Goal: Task Accomplishment & Management: Use online tool/utility

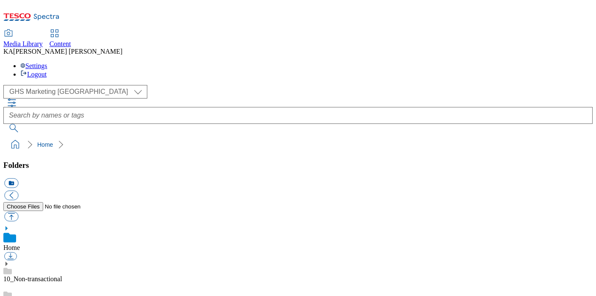
scroll to position [70, 0]
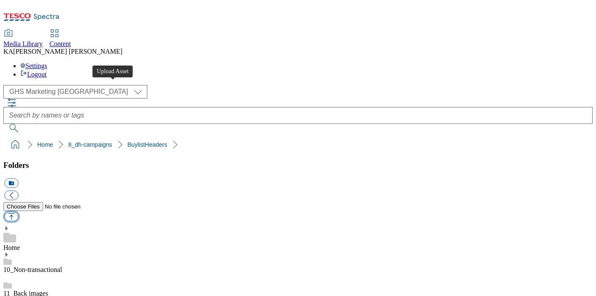
click at [18, 212] on button "button" at bounding box center [11, 217] width 14 height 10
type input "C:\fakepath\1760088211354-ad542326_Jose_Cuervo_LegoBrand_H_1184x333_V1.jpg"
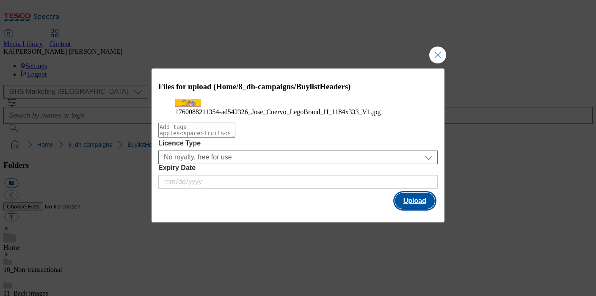
click at [409, 209] on button "Upload" at bounding box center [415, 201] width 40 height 16
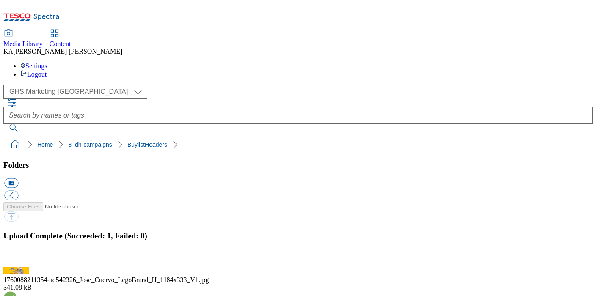
click at [17, 258] on button "button" at bounding box center [10, 262] width 13 height 8
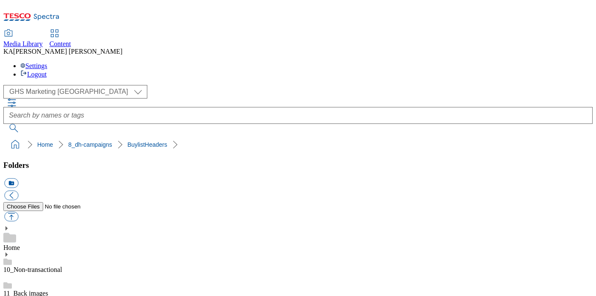
click at [18, 212] on button "button" at bounding box center [11, 217] width 14 height 10
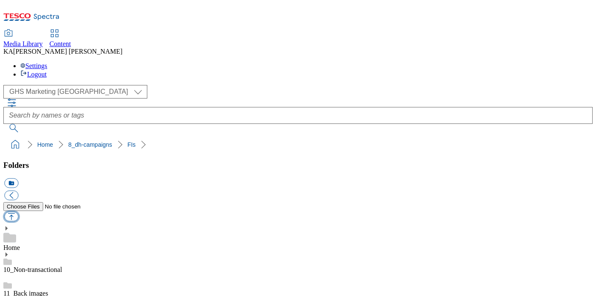
type input "C:\fakepath\1760106956379-CCP_Desktop.jpg"
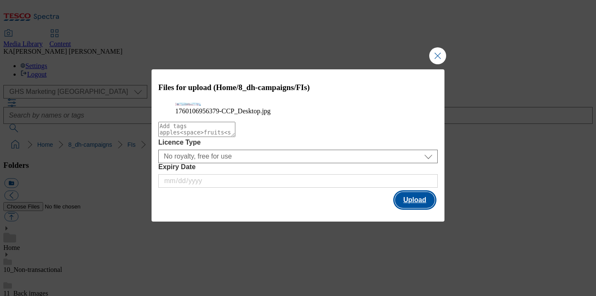
click at [408, 208] on button "Upload" at bounding box center [415, 200] width 40 height 16
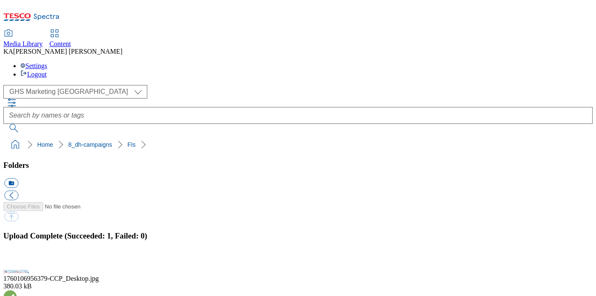
click at [17, 258] on button "button" at bounding box center [10, 262] width 13 height 8
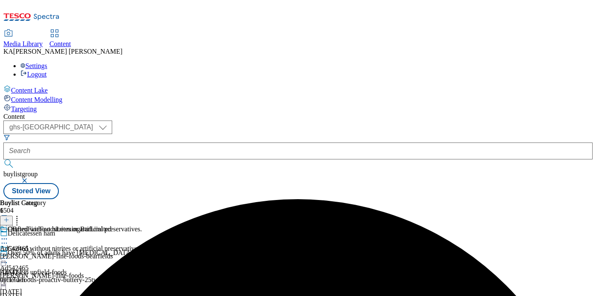
select select "ghs-uk"
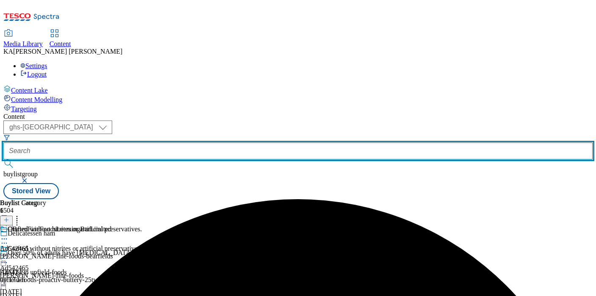
click at [219, 143] on input "text" at bounding box center [297, 151] width 589 height 17
paste input "proximo-spirits-jose-cuervo-25tw33"
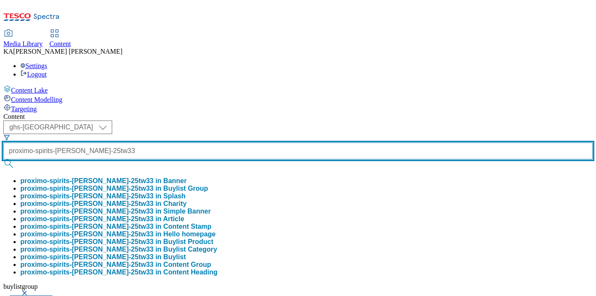
type input "proximo-spirits-jose-cuervo-25tw33"
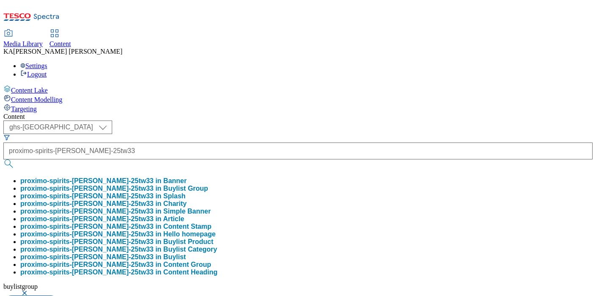
scroll to position [0, 0]
click at [206, 185] on button "proximo-spirits-jose-cuervo-25tw33 in Buylist Group" at bounding box center [114, 189] width 188 height 8
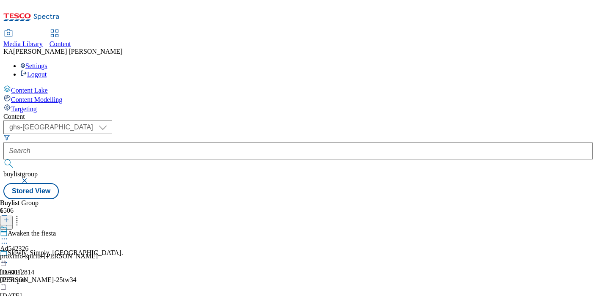
click at [8, 235] on icon at bounding box center [4, 239] width 8 height 8
click at [36, 254] on span "Edit" at bounding box center [31, 257] width 10 height 6
select select "tactical"
select select "supplier funded short term 1-3 weeks"
select select "dunnhumby"
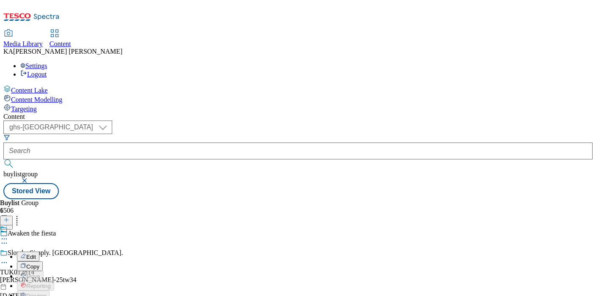
select select "Banner"
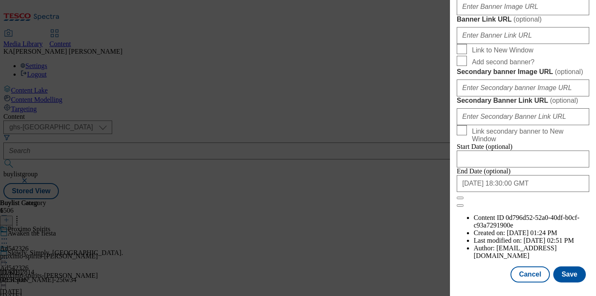
scroll to position [772, 0]
click at [478, 15] on input "Banner Image URL ( optional )" at bounding box center [522, 6] width 132 height 17
paste input "https://digitalcontent.api.tesco.com/v2/media/ghs-mktg/2b805030-6a2f-4cb0-bc25-…"
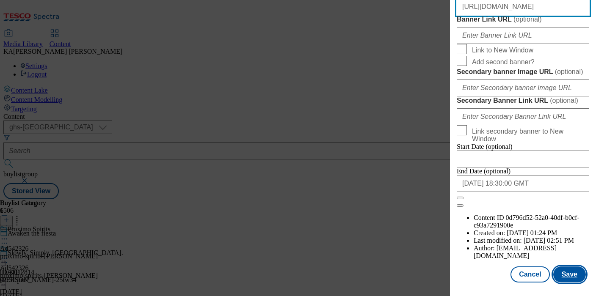
type input "https://digitalcontent.api.tesco.com/v2/media/ghs-mktg/2b805030-6a2f-4cb0-bc25-…"
click at [570, 275] on button "Save" at bounding box center [569, 274] width 33 height 16
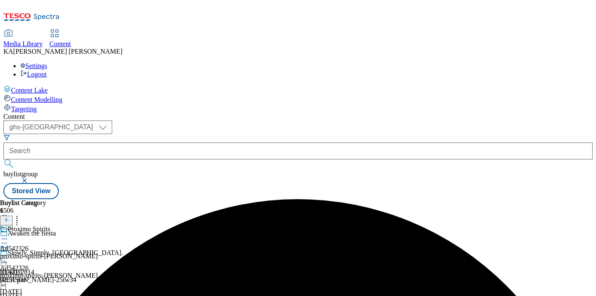
click at [8, 254] on icon at bounding box center [4, 258] width 8 height 8
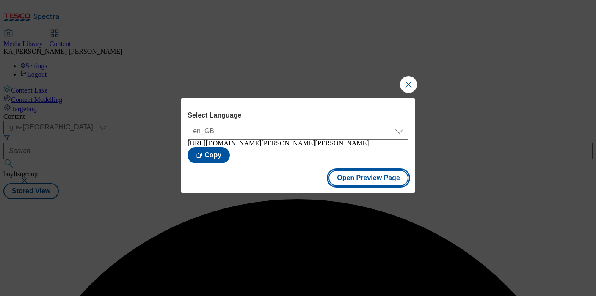
click at [344, 179] on button "Open Preview Page" at bounding box center [368, 178] width 80 height 16
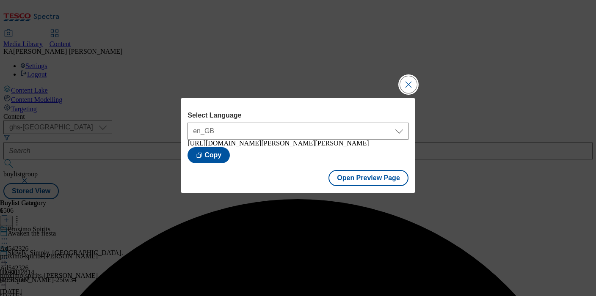
click at [407, 82] on button "Close Modal" at bounding box center [408, 84] width 17 height 17
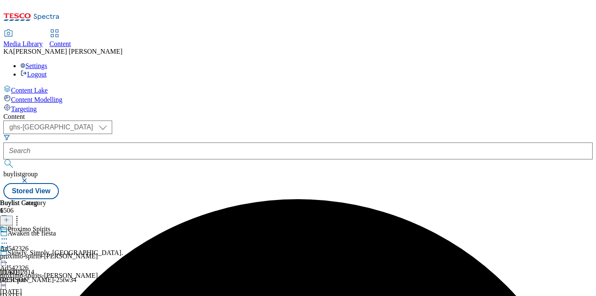
click at [8, 254] on icon at bounding box center [4, 258] width 8 height 8
